Goal: Task Accomplishment & Management: Manage account settings

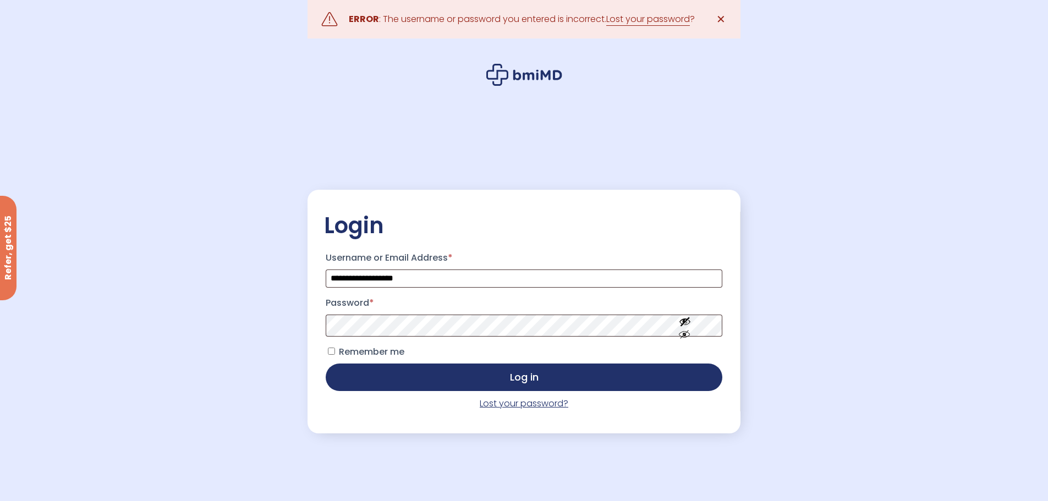
click at [491, 407] on link "Lost your password?" at bounding box center [524, 403] width 89 height 13
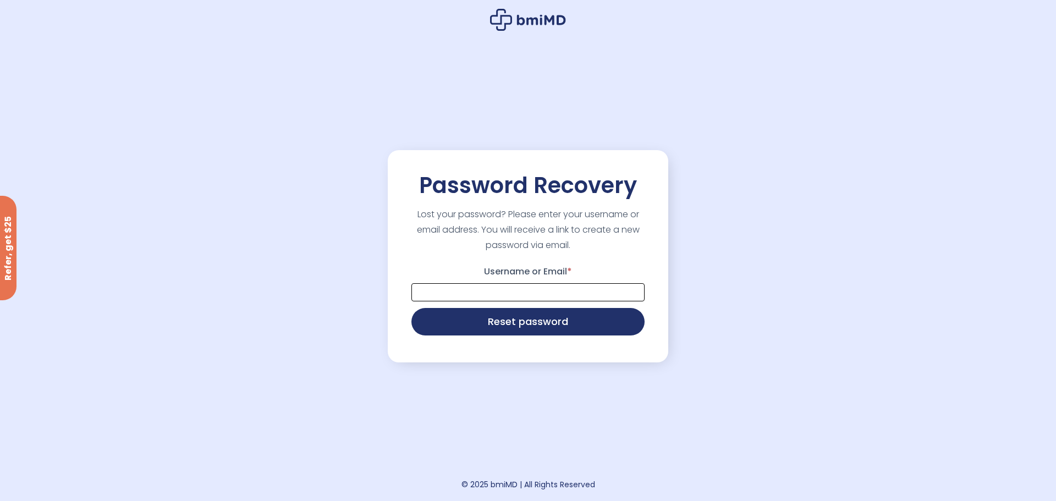
click at [468, 291] on input "Username or Email *" at bounding box center [527, 292] width 233 height 18
type input "**********"
click at [465, 312] on button "Reset password" at bounding box center [527, 320] width 233 height 27
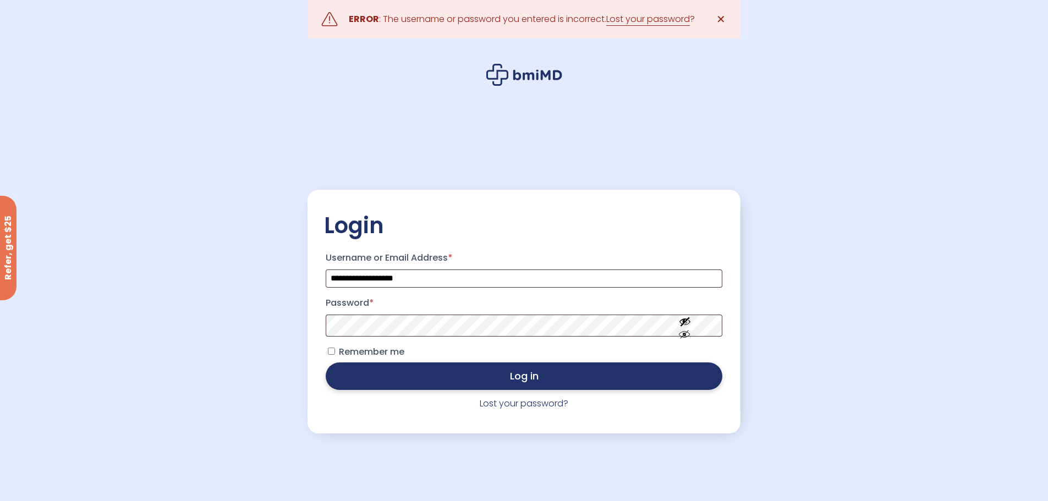
click at [569, 368] on button "Log in" at bounding box center [524, 375] width 396 height 27
click at [519, 379] on button "Log in" at bounding box center [524, 375] width 396 height 27
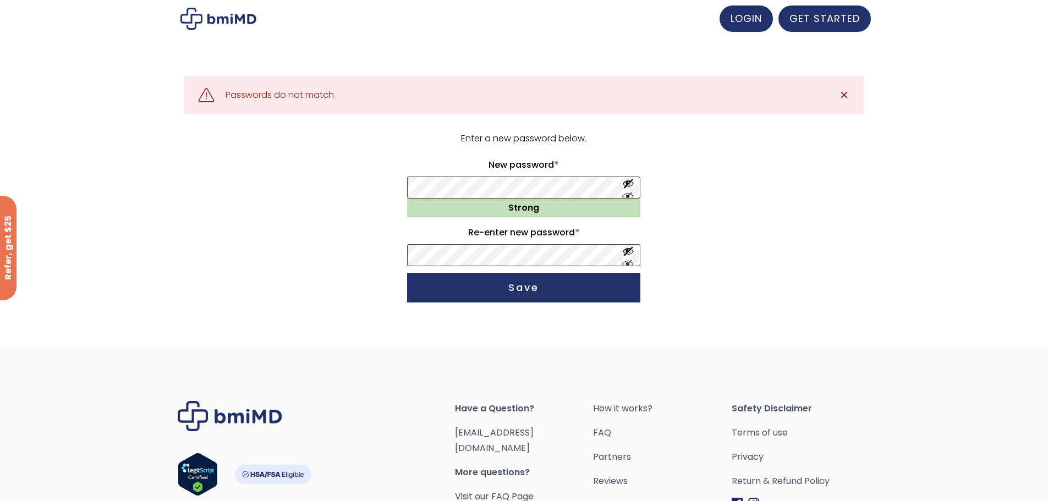
click at [745, 210] on form "Enter a new password below. New password * Required Strong Re-enter new passwor…" at bounding box center [523, 219] width 679 height 177
click at [631, 196] on button "Show password" at bounding box center [628, 188] width 12 height 20
click at [316, 269] on form "Enter a new password below. New password * Required Strong Re-enter new passwor…" at bounding box center [523, 219] width 679 height 177
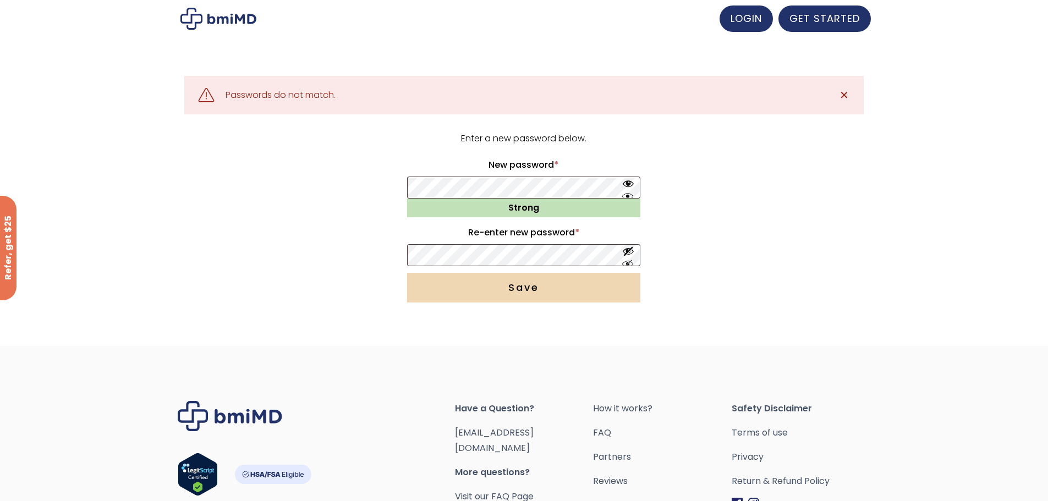
click at [528, 276] on button "Save" at bounding box center [523, 288] width 233 height 30
